Goal: Information Seeking & Learning: Check status

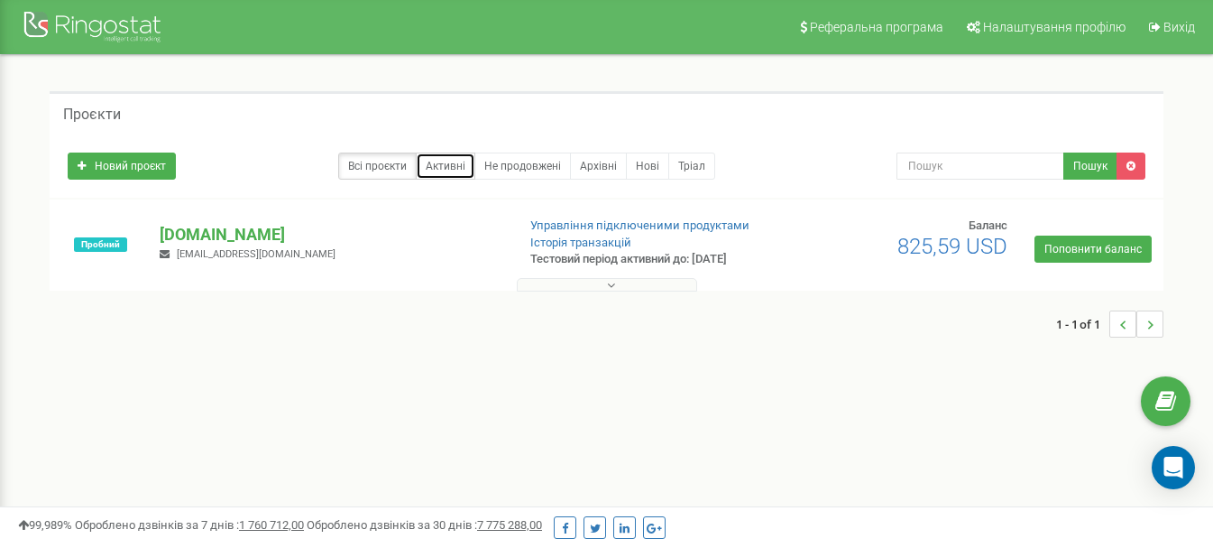
click at [449, 159] on link "Активні" at bounding box center [446, 165] width 60 height 27
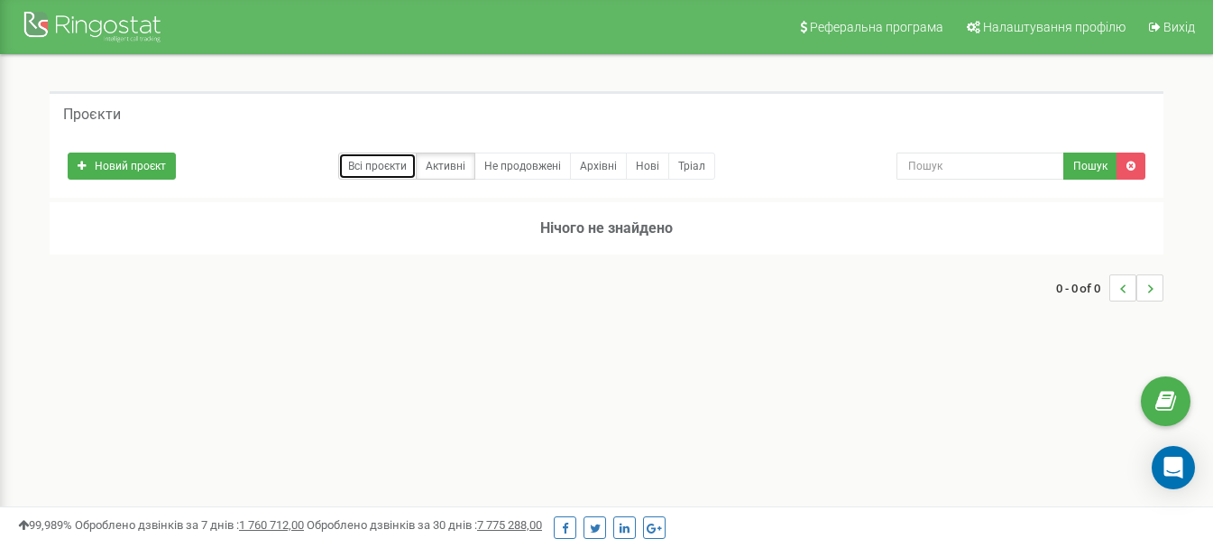
click at [376, 159] on link "Всі проєкти" at bounding box center [377, 165] width 78 height 27
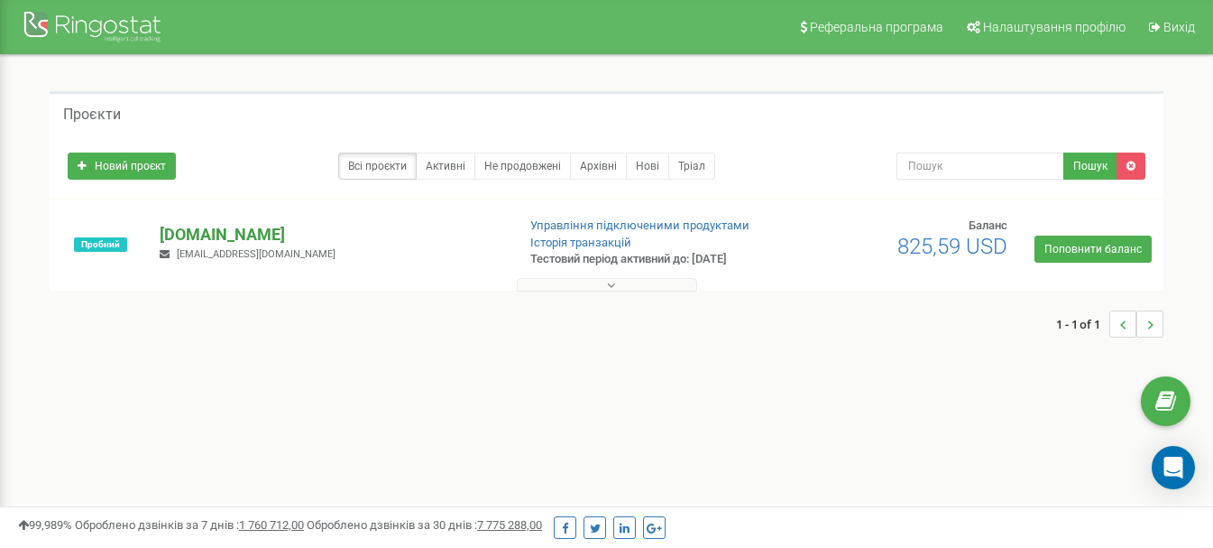
click at [222, 229] on p "[DOMAIN_NAME]" at bounding box center [330, 234] width 341 height 23
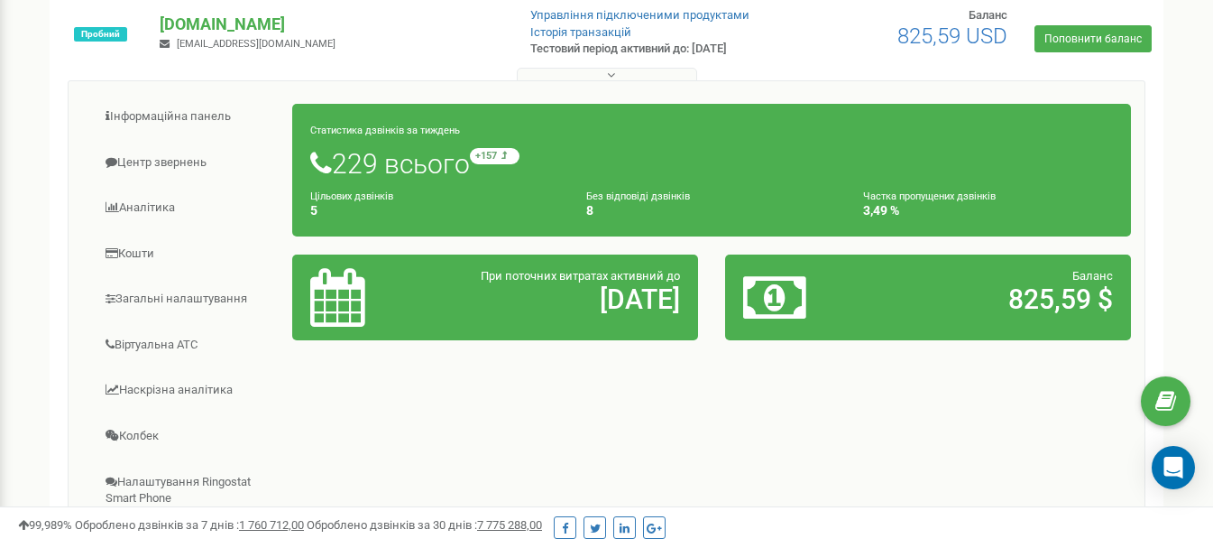
scroll to position [421, 0]
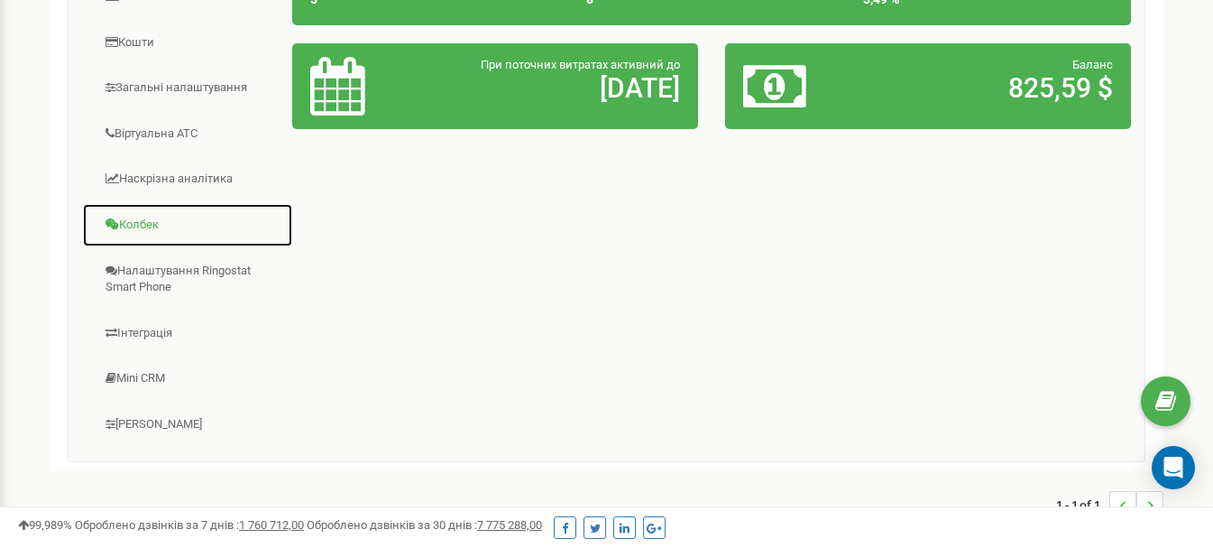
click at [141, 221] on link "Колбек" at bounding box center [187, 225] width 211 height 44
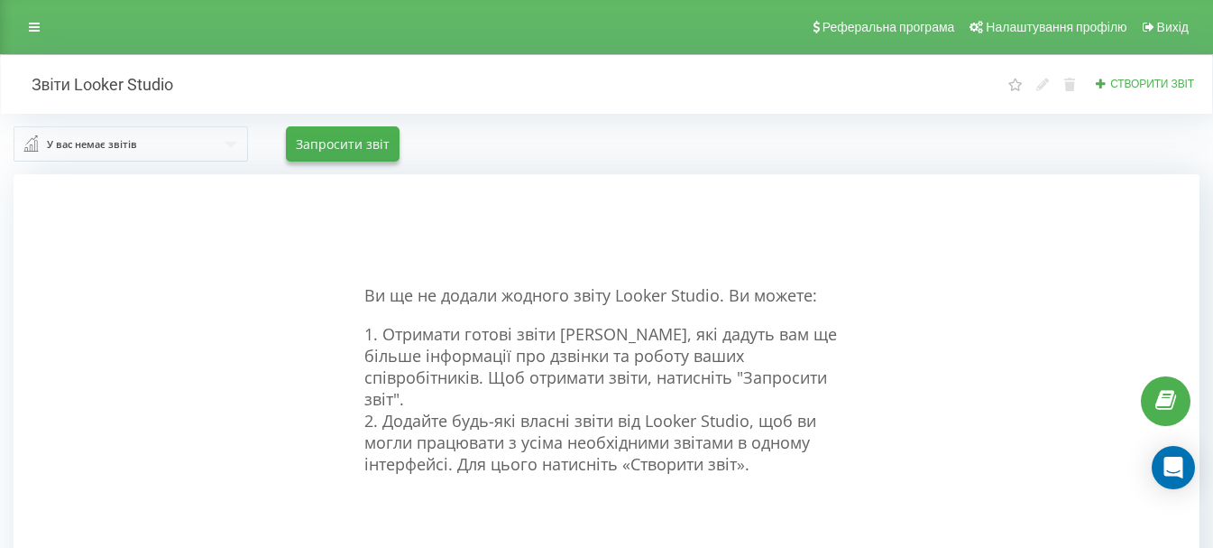
click at [61, 87] on h2 "Звіти Looker Studio" at bounding box center [94, 84] width 160 height 21
click at [33, 30] on icon at bounding box center [34, 27] width 11 height 13
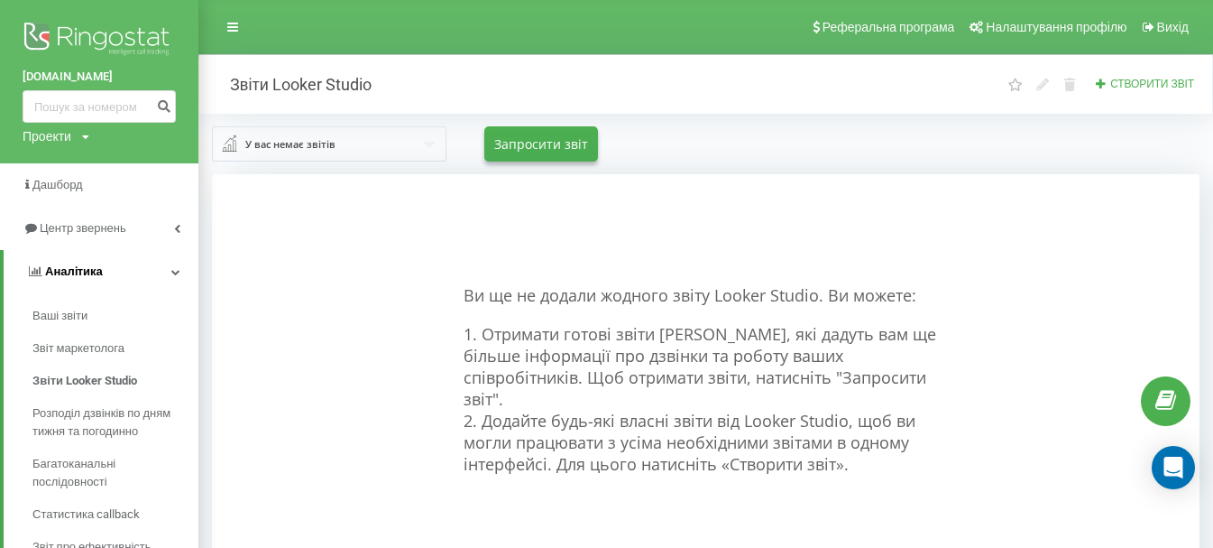
click at [97, 270] on span "Аналiтика" at bounding box center [74, 271] width 58 height 14
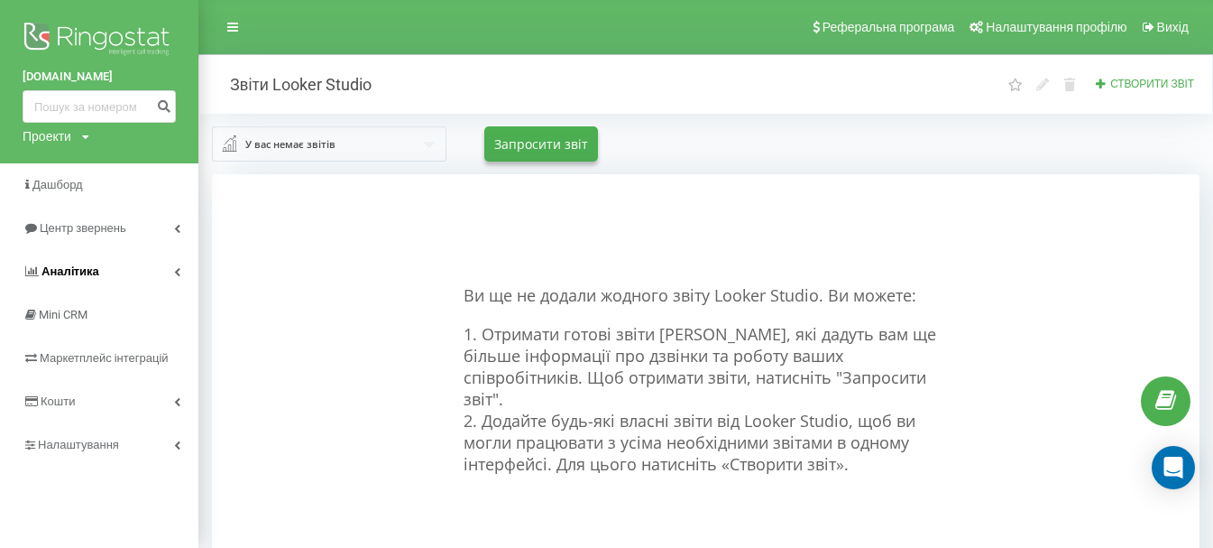
click at [97, 270] on link "Аналiтика" at bounding box center [99, 271] width 198 height 43
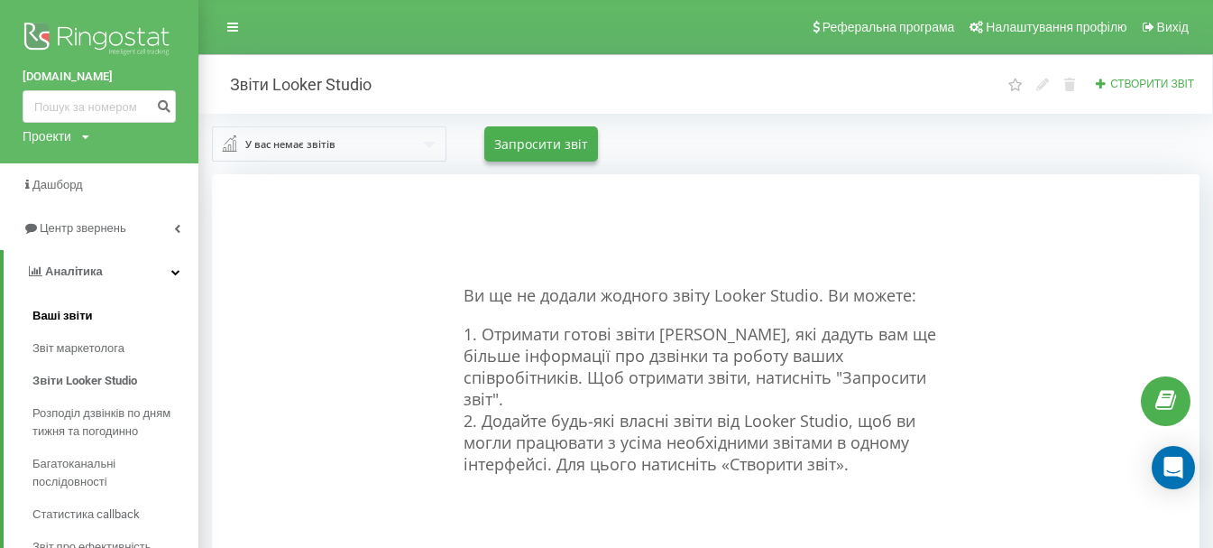
click at [63, 311] on span "Ваші звіти" at bounding box center [62, 316] width 60 height 18
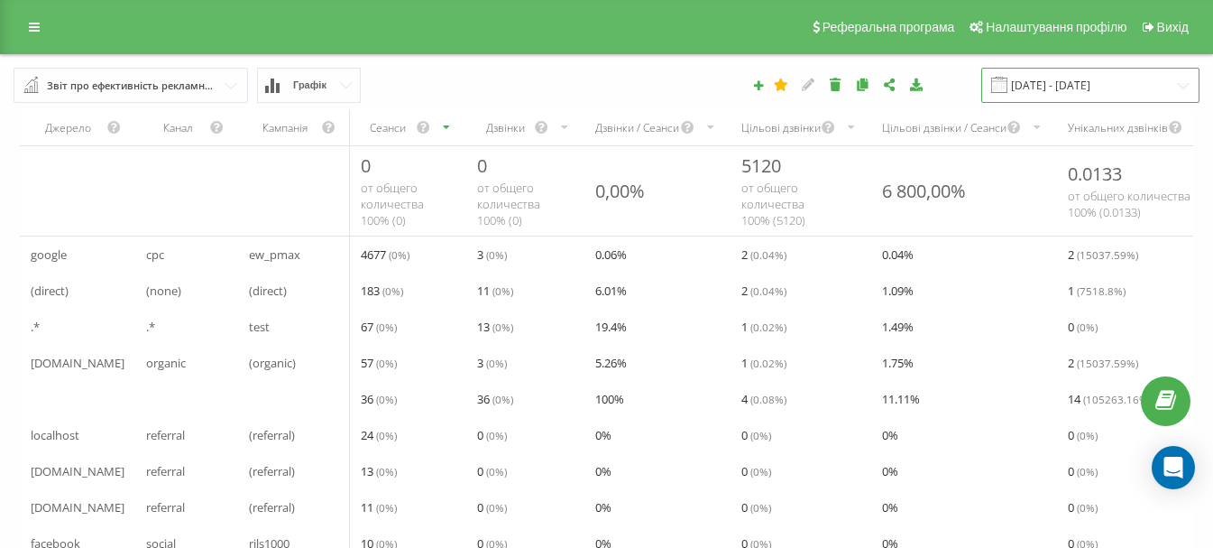
click at [1137, 74] on input "22.07.2025 - 22.08.2025" at bounding box center [1091, 85] width 218 height 35
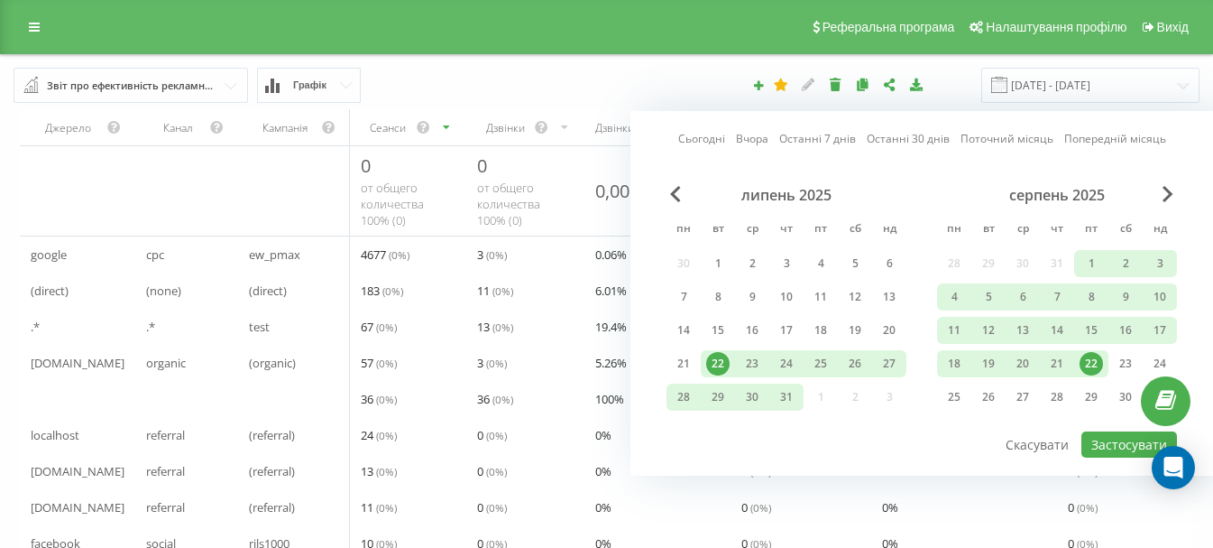
click at [669, 73] on div "22.07.2025 - 22.08.2025 Сьогодні Вчора Останні 7 днів Останні 30 днів Поточний …" at bounding box center [834, 85] width 757 height 35
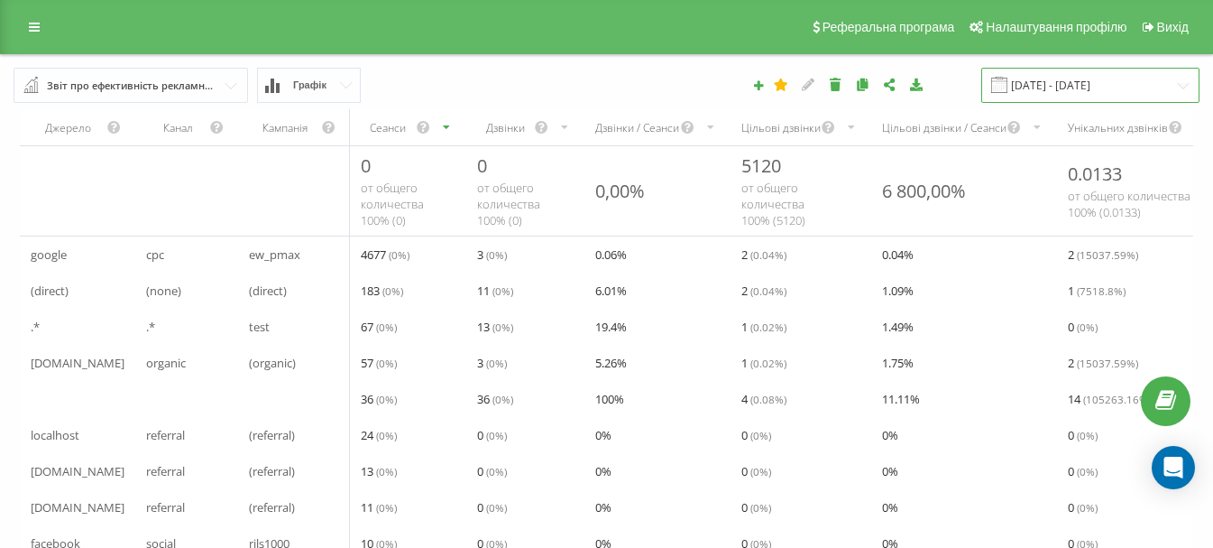
click at [1099, 88] on input "22.07.2025 - 22.08.2025" at bounding box center [1091, 85] width 218 height 35
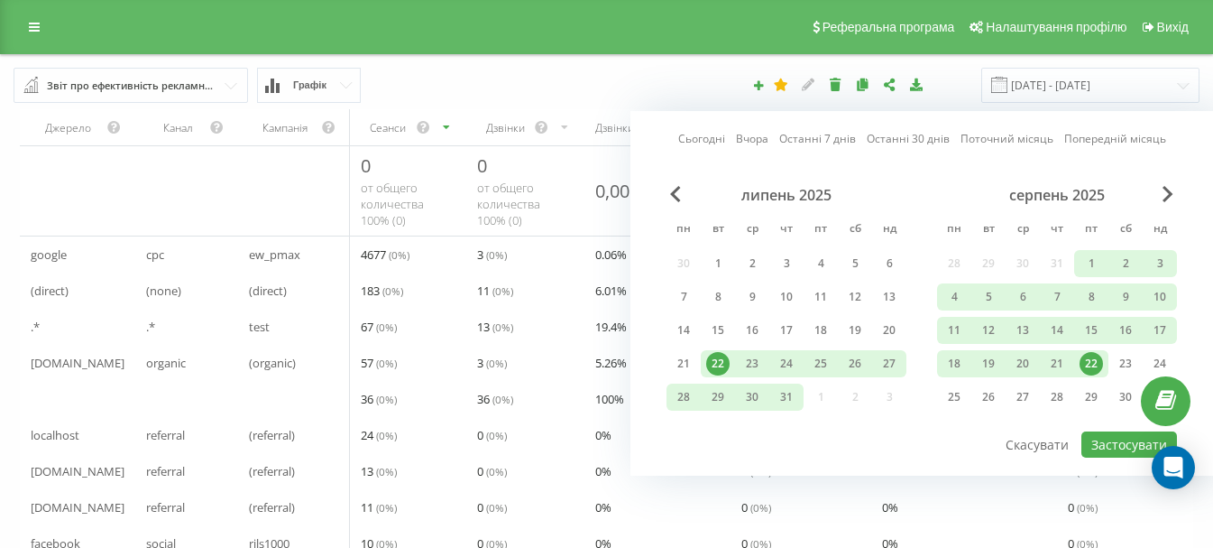
click at [688, 80] on div "22.07.2025 - 22.08.2025 Сьогодні Вчора Останні 7 днів Останні 30 днів Поточний …" at bounding box center [834, 85] width 757 height 35
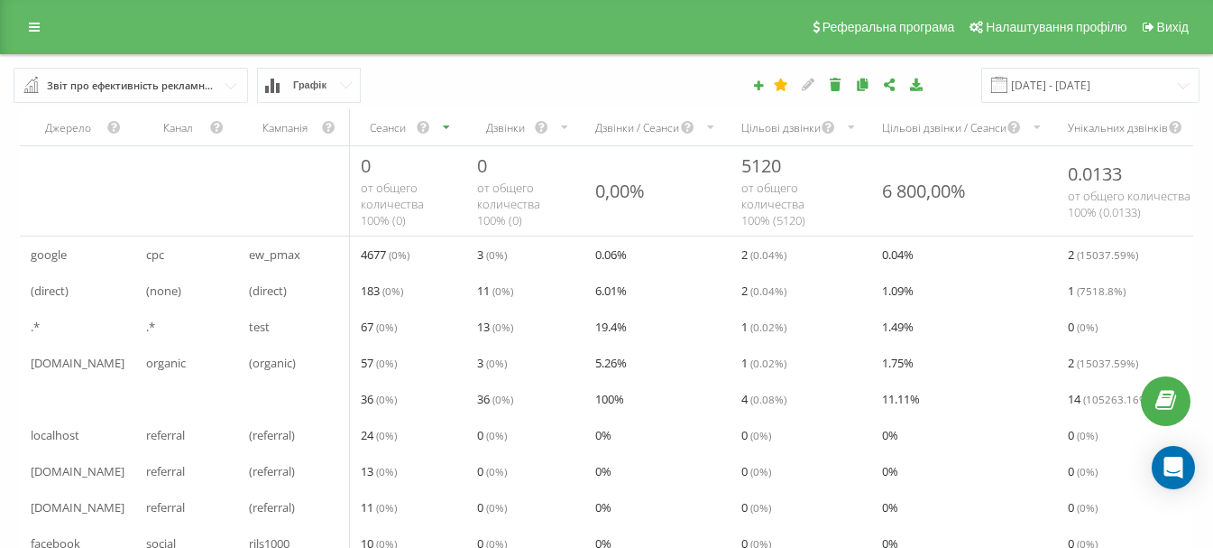
click at [227, 87] on input "text" at bounding box center [131, 85] width 233 height 32
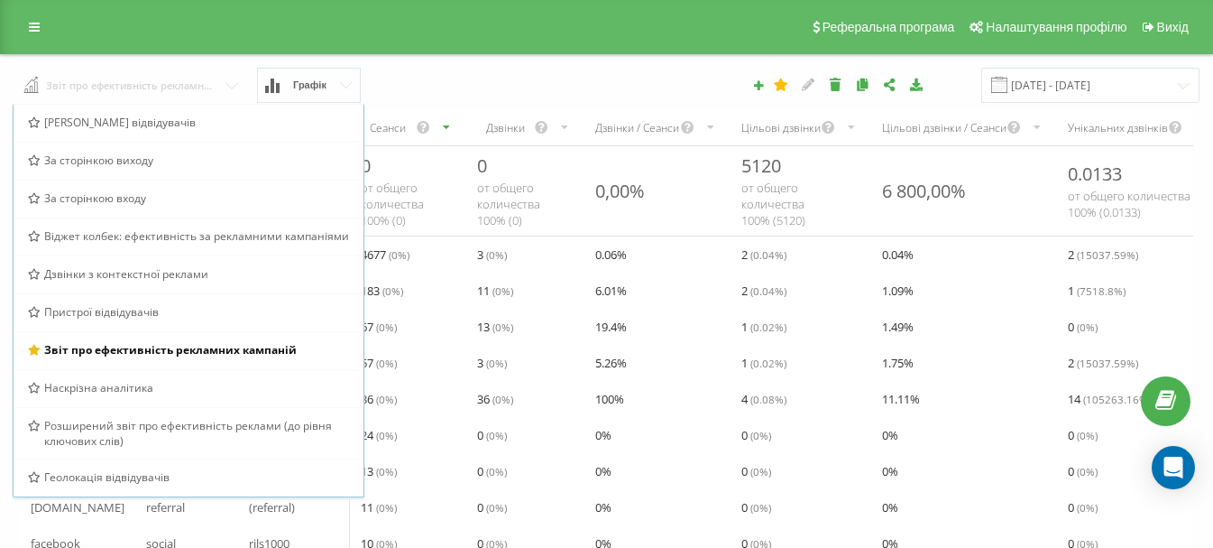
click at [227, 87] on input "text" at bounding box center [131, 84] width 235 height 32
click at [668, 72] on div "22.07.2025 - 22.08.2025" at bounding box center [834, 85] width 757 height 35
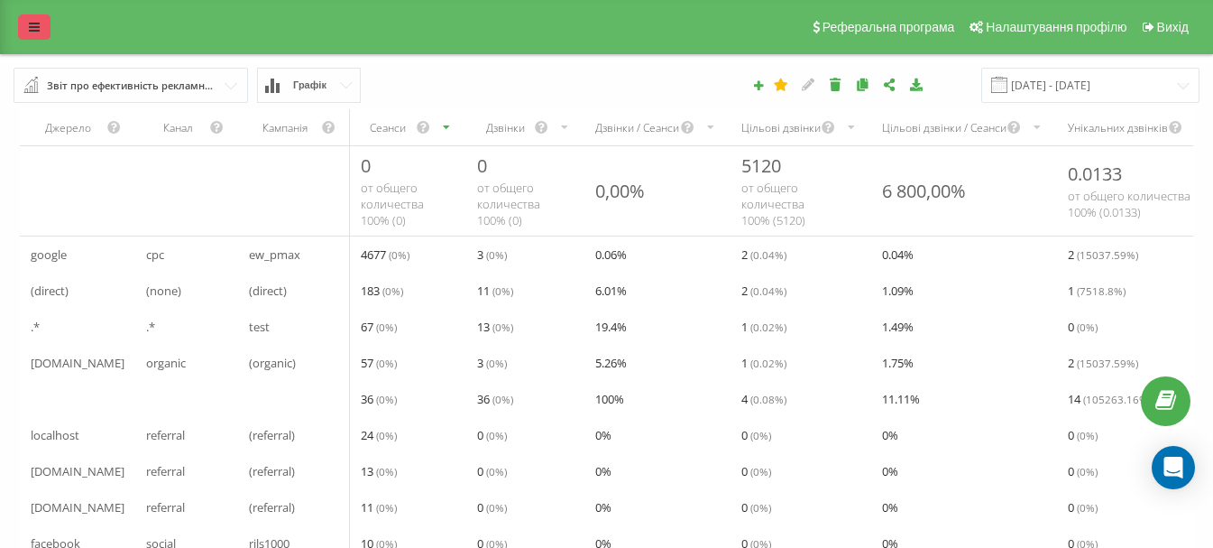
click at [36, 22] on icon at bounding box center [34, 27] width 11 height 13
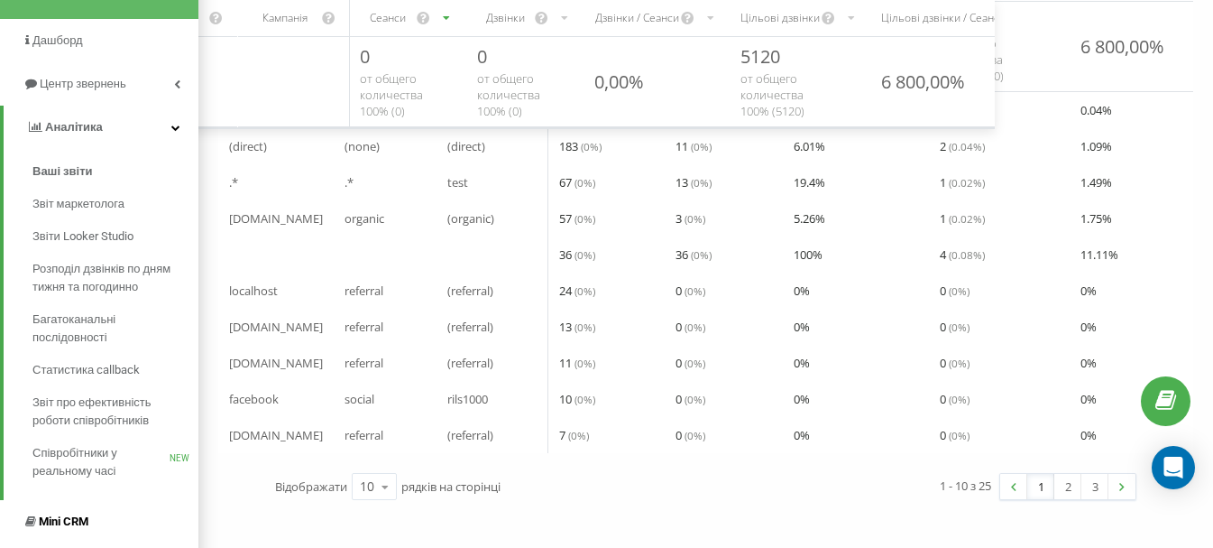
scroll to position [106, 0]
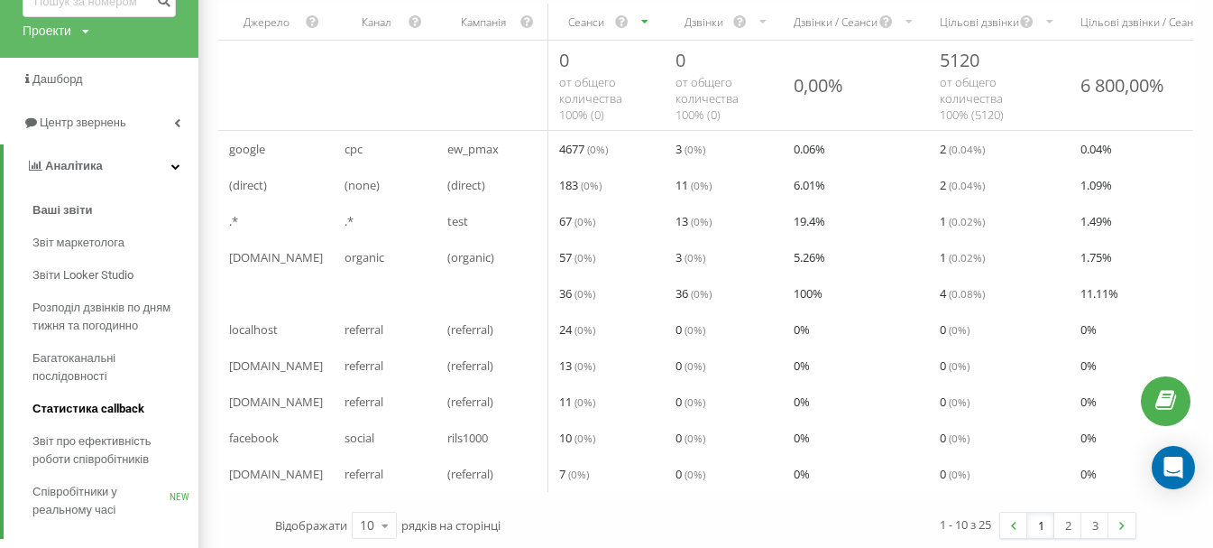
click at [105, 411] on span "Статистика callback" at bounding box center [88, 409] width 112 height 18
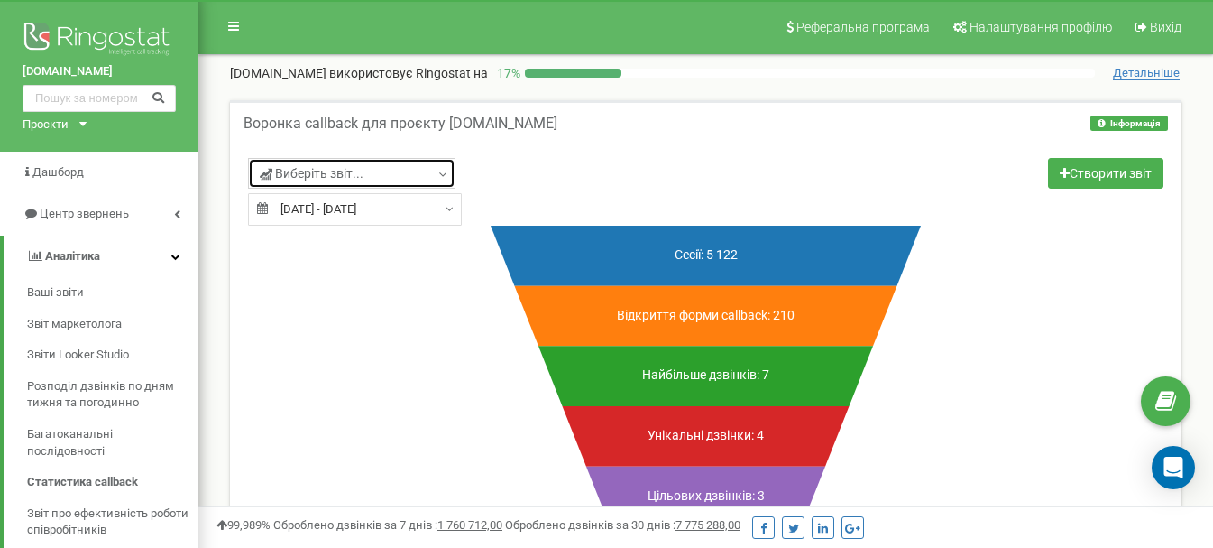
click at [426, 171] on link "Виберіть звіт..." at bounding box center [352, 173] width 208 height 31
click at [438, 210] on div "07.08.2025 - 22.08.2025" at bounding box center [355, 209] width 214 height 32
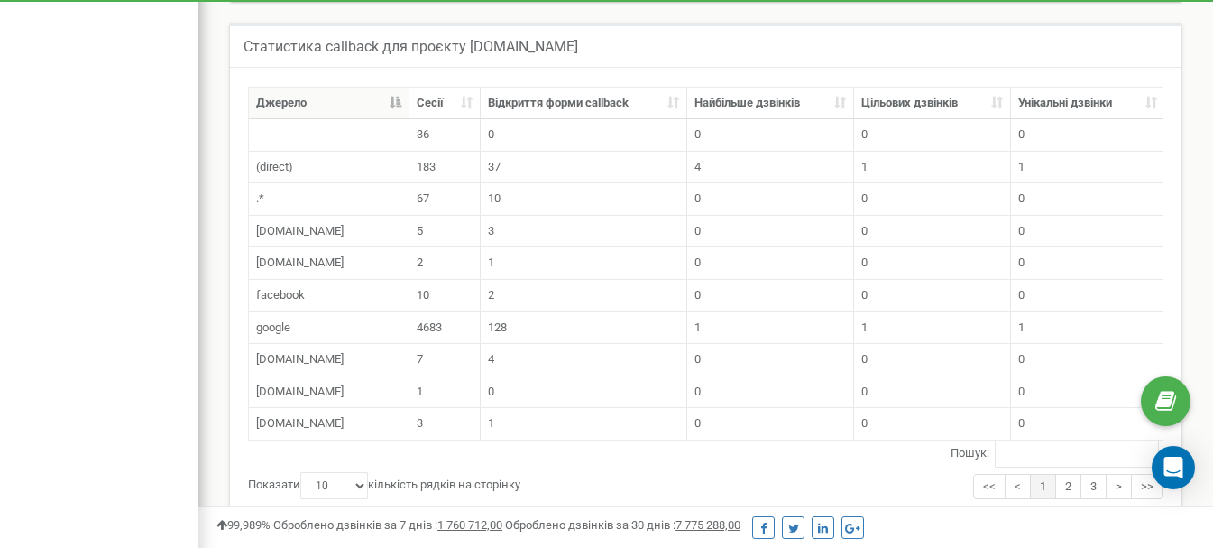
scroll to position [1053, 0]
